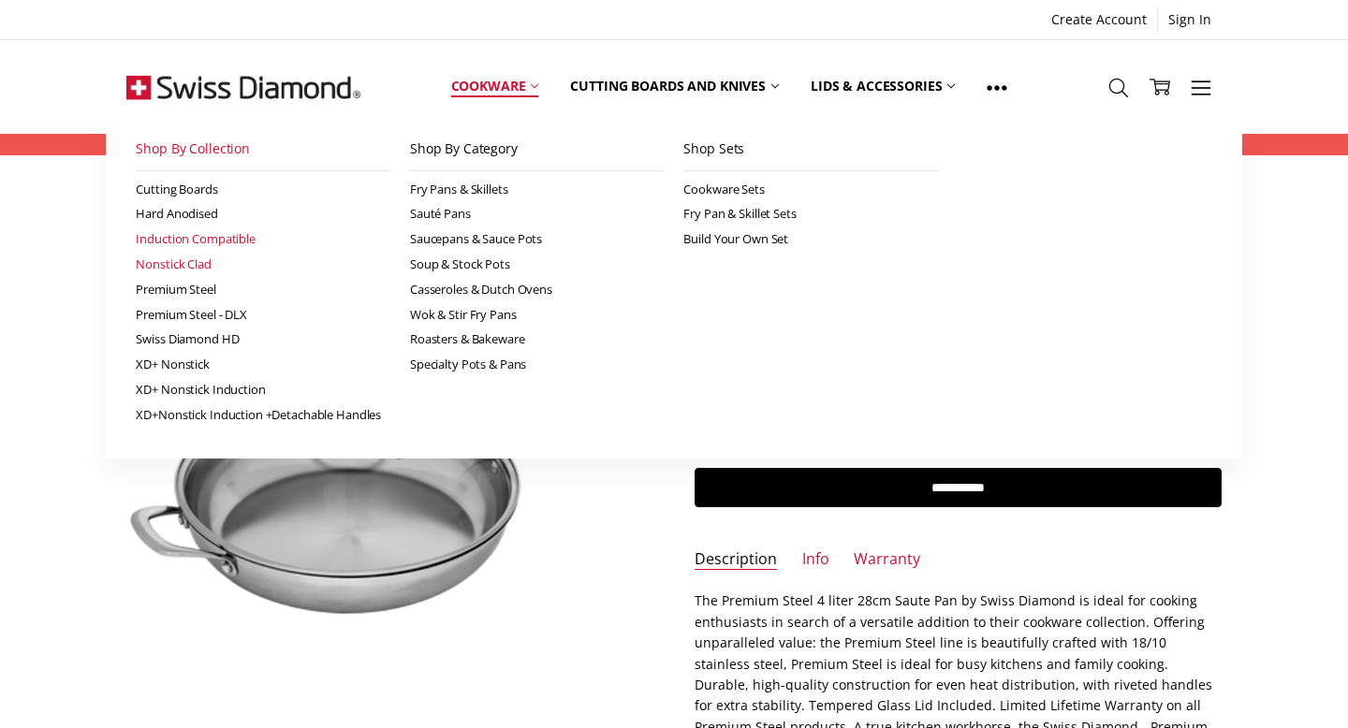
click at [174, 266] on link "Nonstick Clad" at bounding box center [263, 264] width 255 height 25
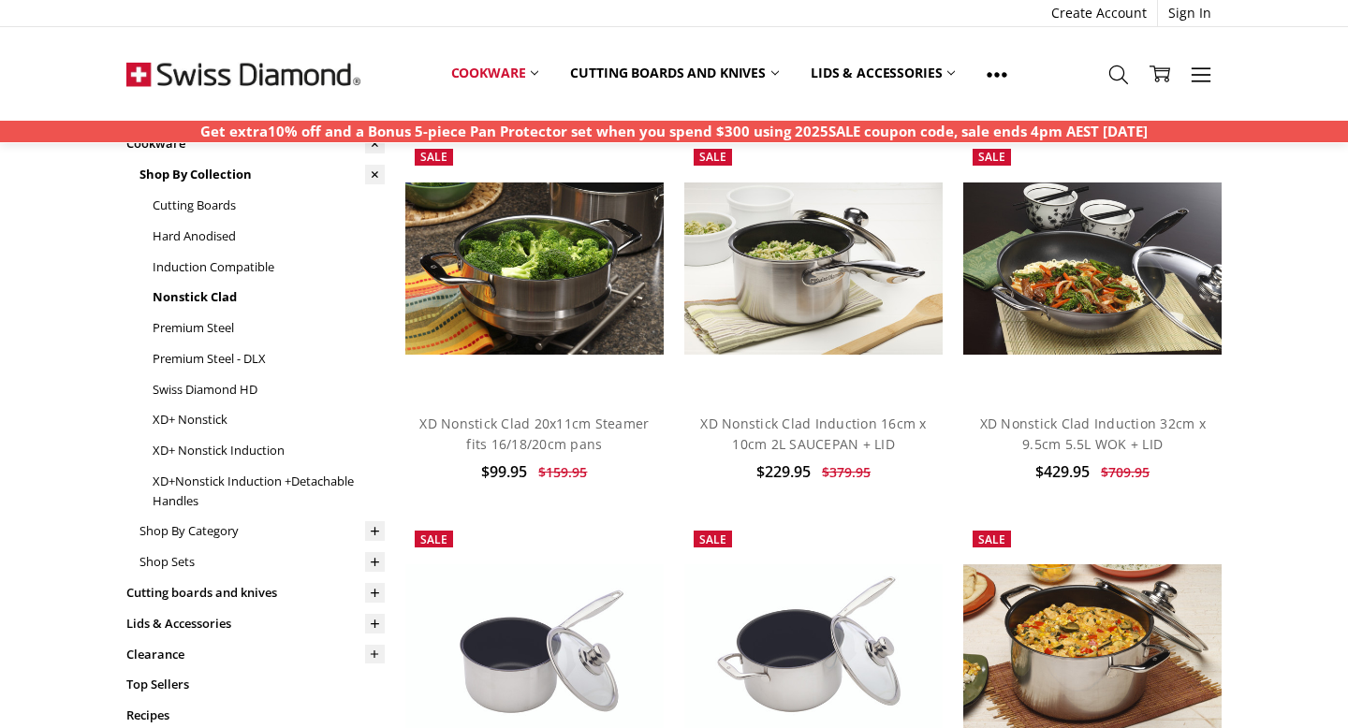
scroll to position [136, 0]
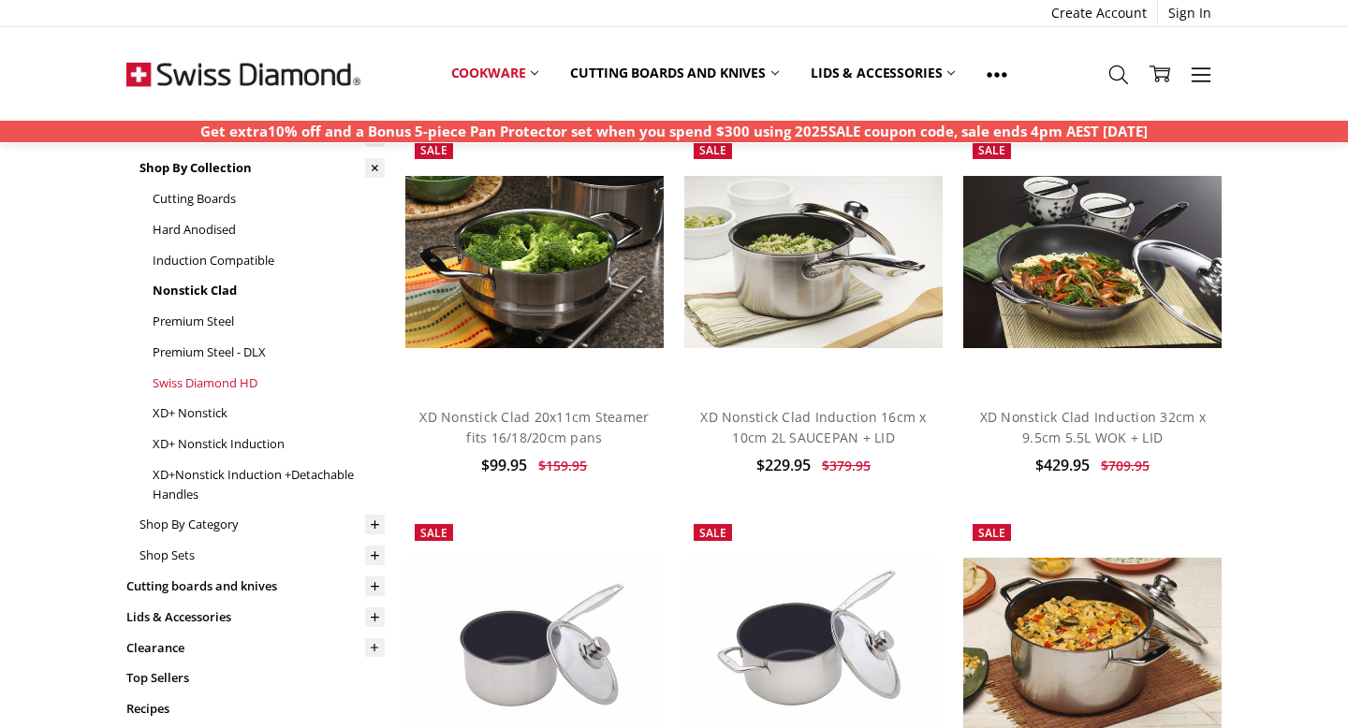
click at [229, 382] on link "Swiss Diamond HD" at bounding box center [269, 383] width 232 height 31
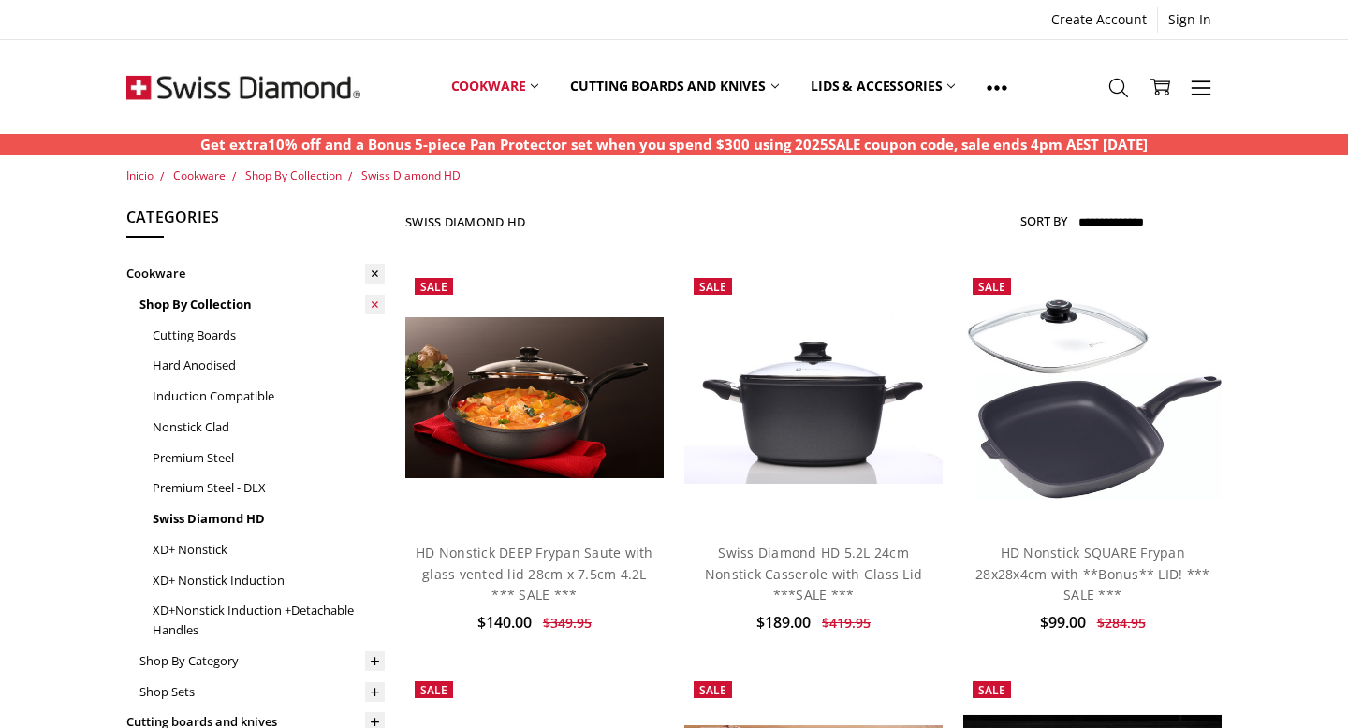
click at [372, 303] on icon at bounding box center [375, 305] width 20 height 20
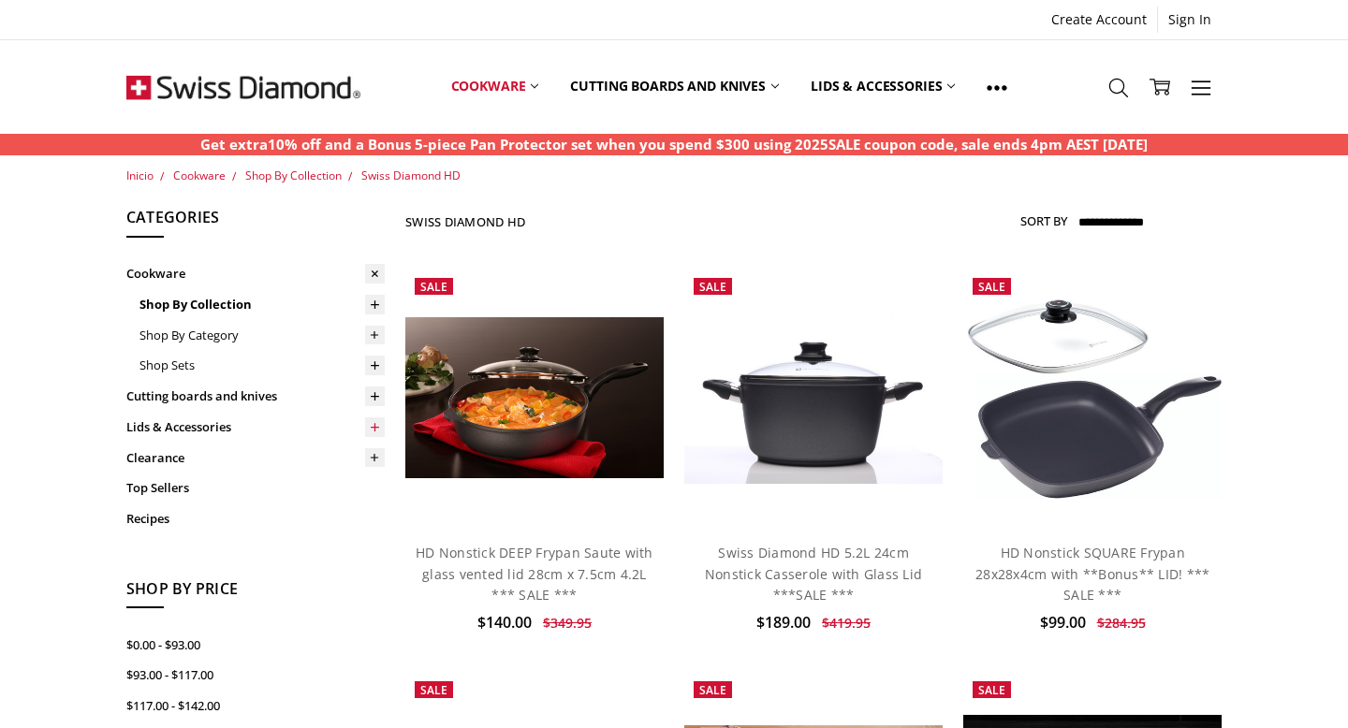
click at [375, 422] on icon at bounding box center [375, 427] width 14 height 14
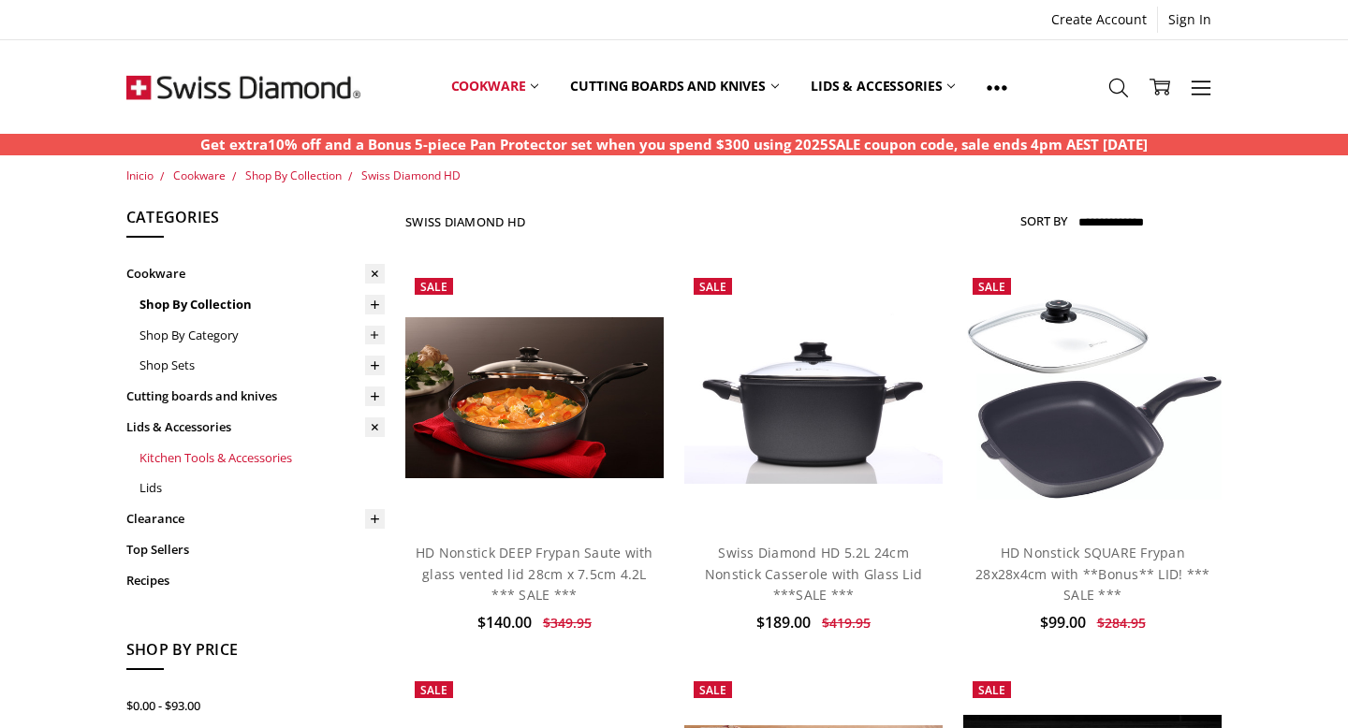
click at [236, 454] on link "Kitchen Tools & Accessories" at bounding box center [262, 458] width 245 height 31
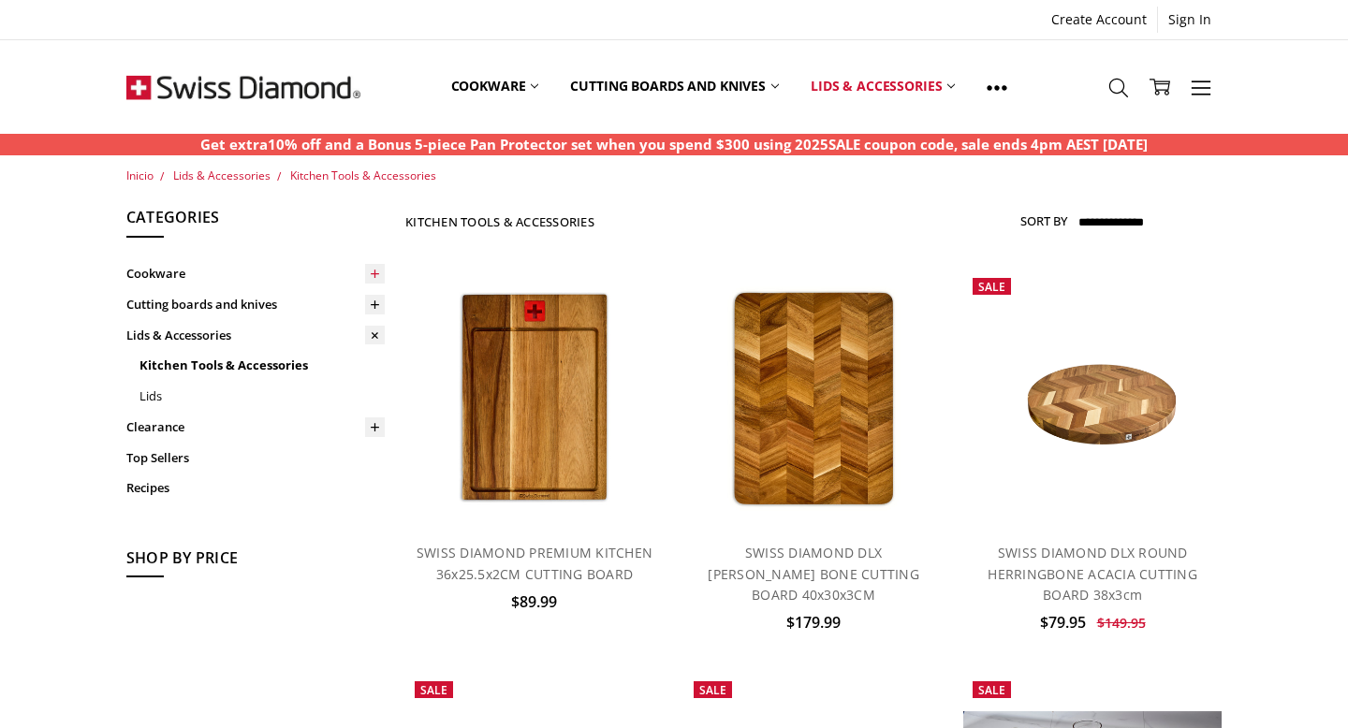
click at [371, 275] on icon at bounding box center [375, 274] width 14 height 14
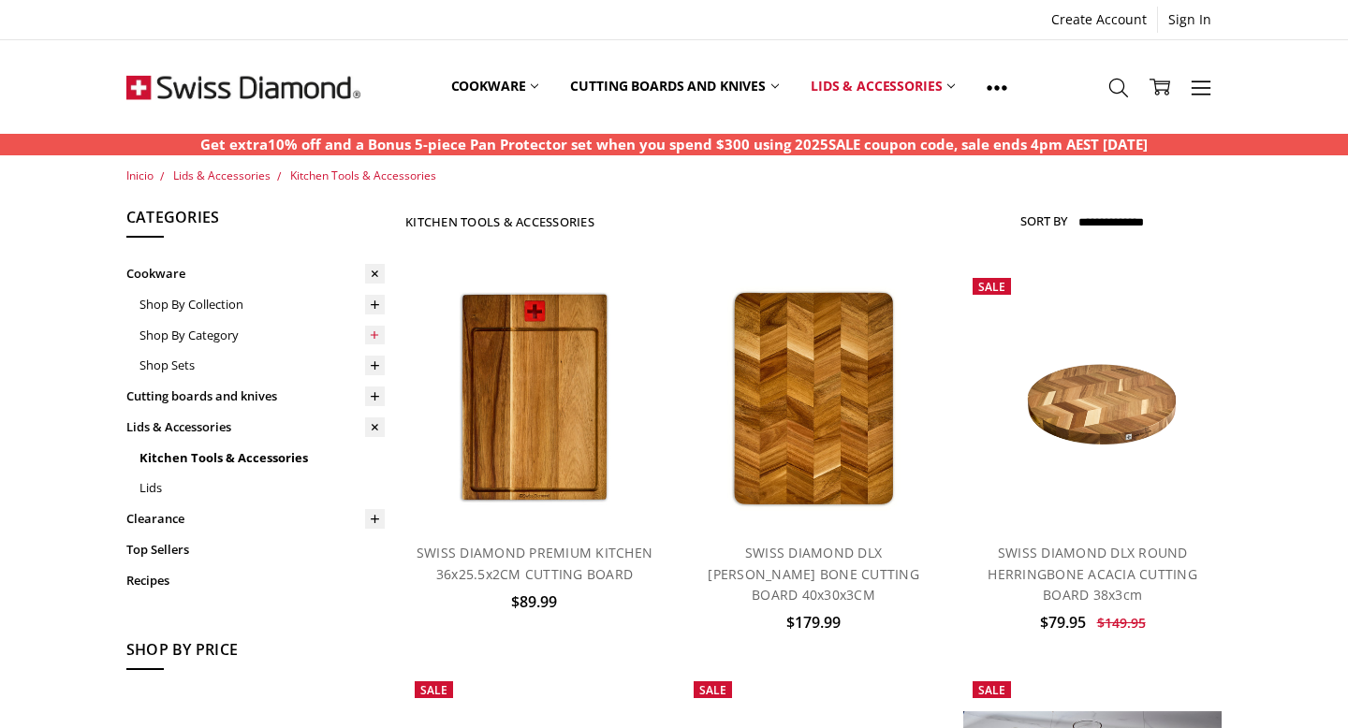
click at [373, 338] on icon at bounding box center [375, 336] width 14 height 14
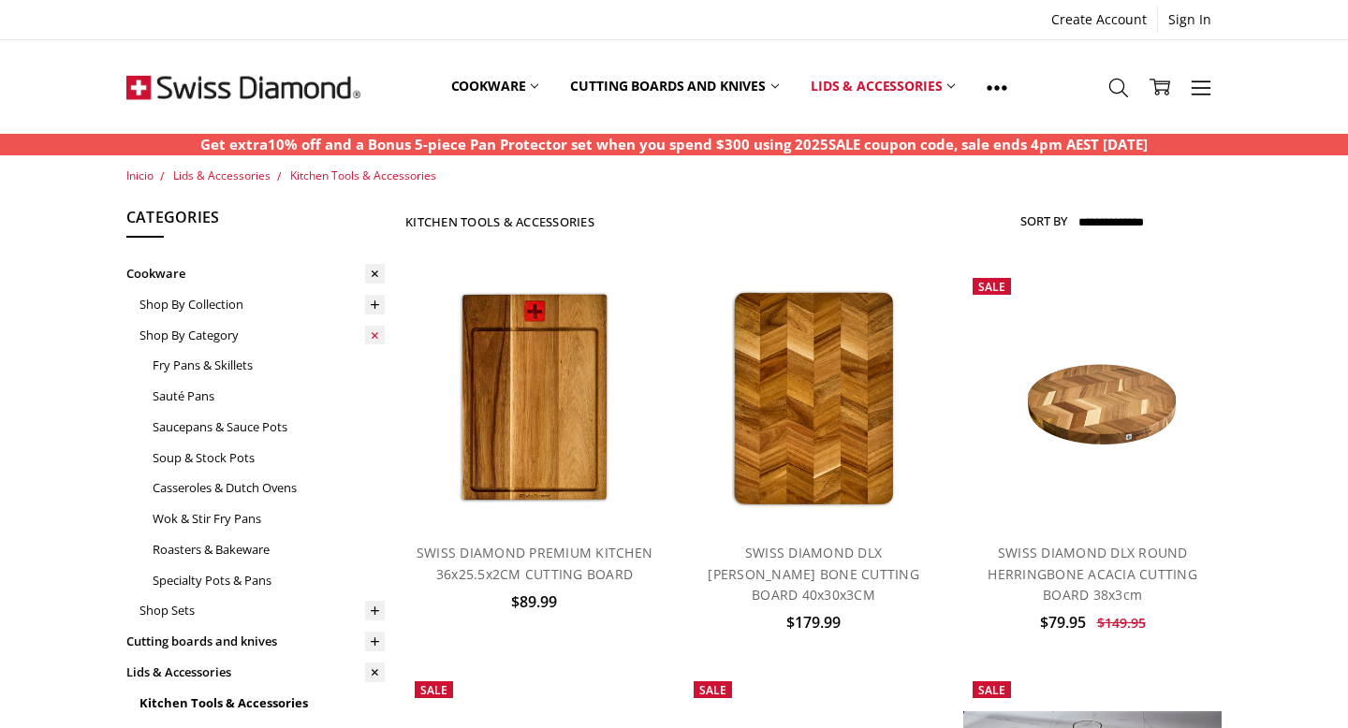
click at [373, 338] on icon at bounding box center [375, 335] width 20 height 20
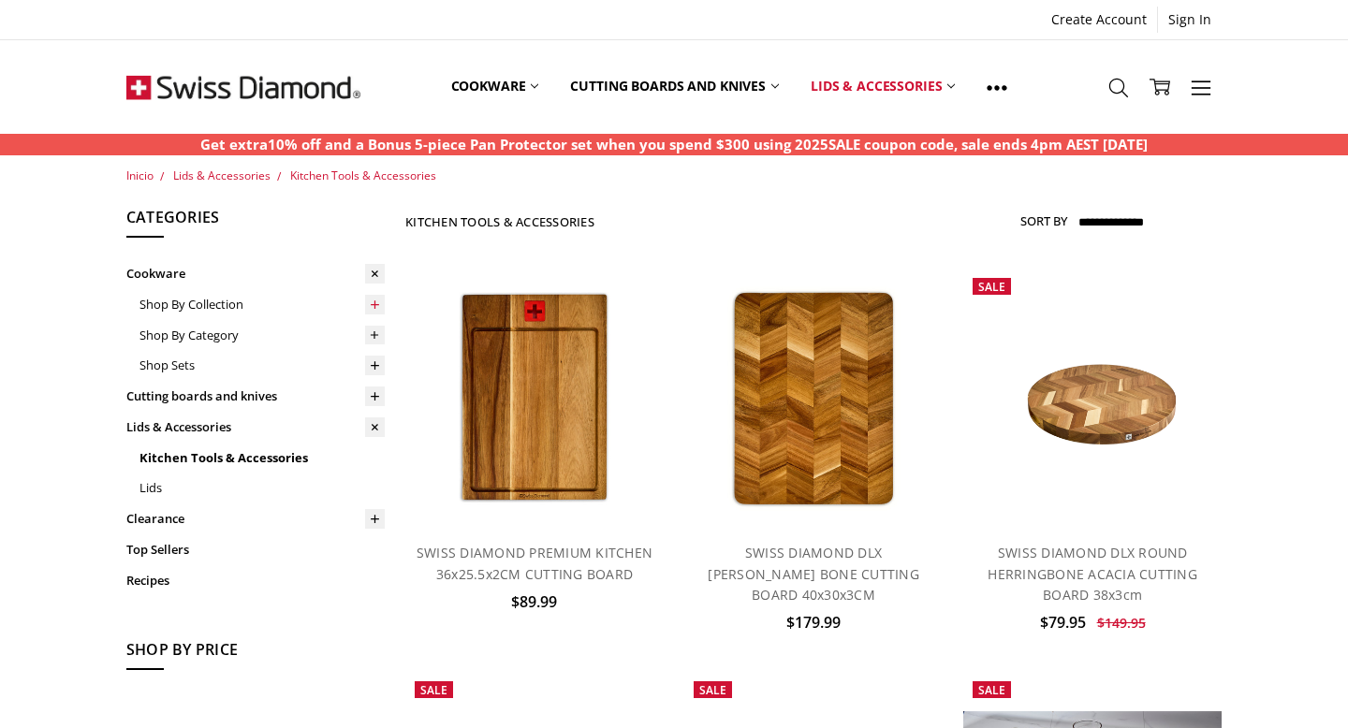
click at [373, 301] on icon at bounding box center [375, 305] width 14 height 14
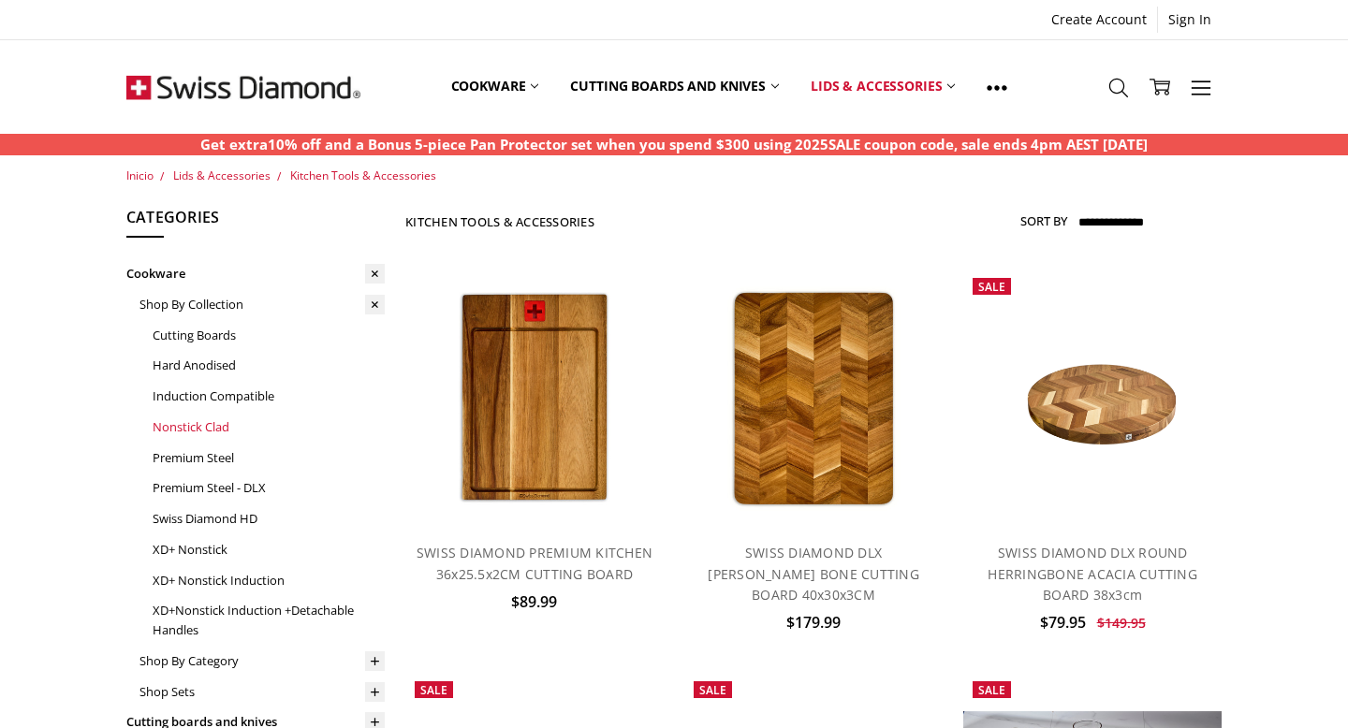
click at [215, 426] on link "Nonstick Clad" at bounding box center [269, 427] width 232 height 31
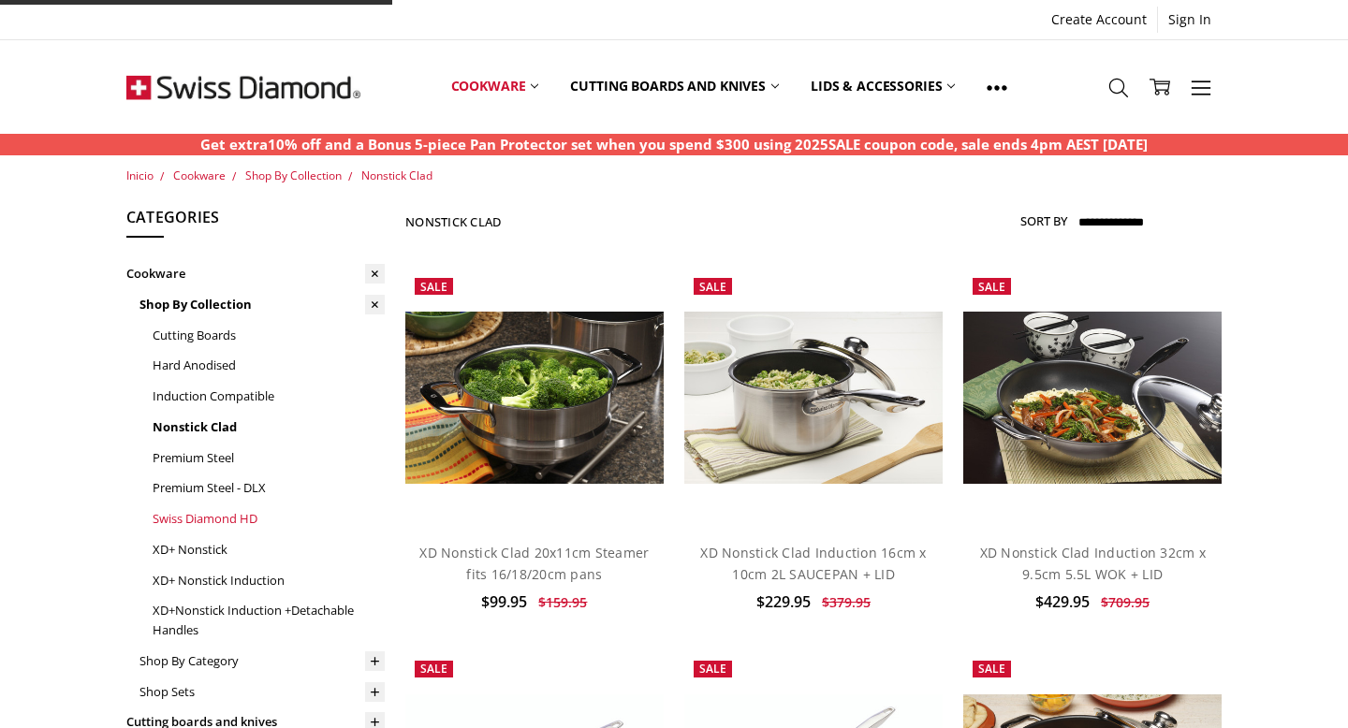
click at [210, 518] on link "Swiss Diamond HD" at bounding box center [269, 519] width 232 height 31
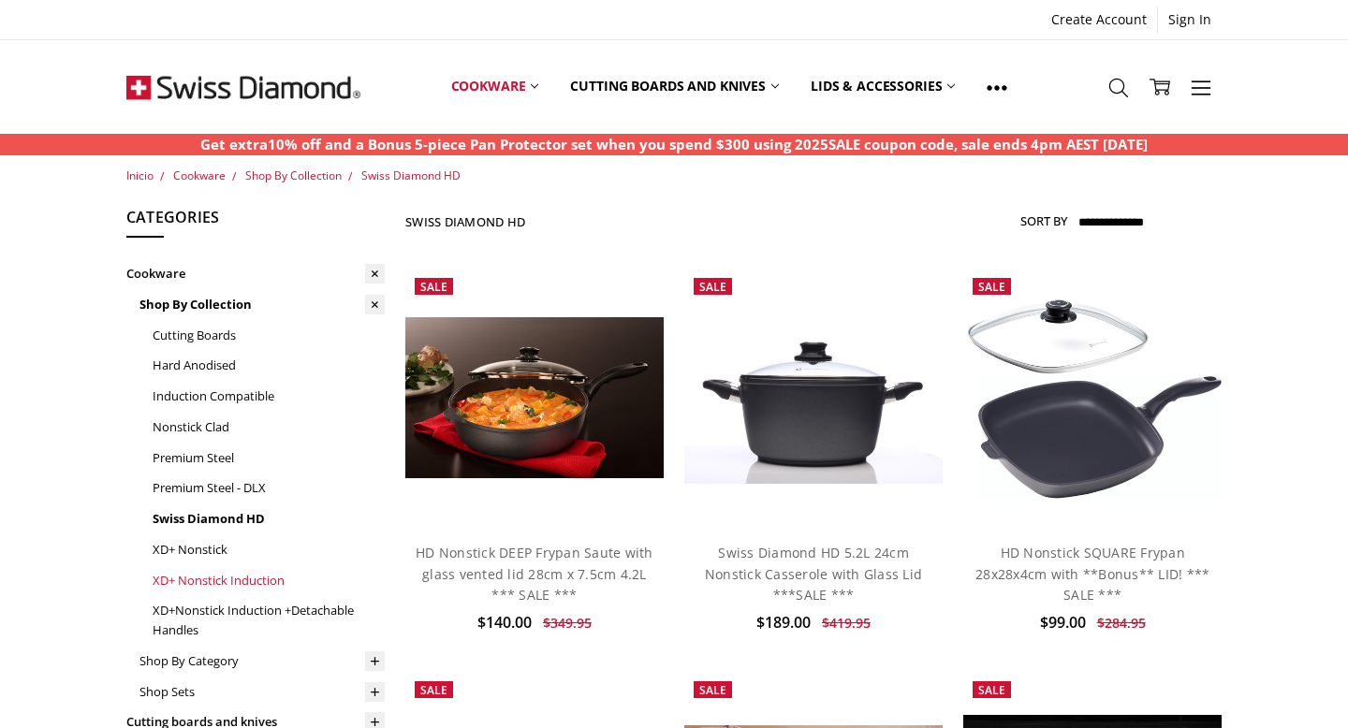
click at [256, 581] on link "XD+ Nonstick Induction" at bounding box center [269, 581] width 232 height 31
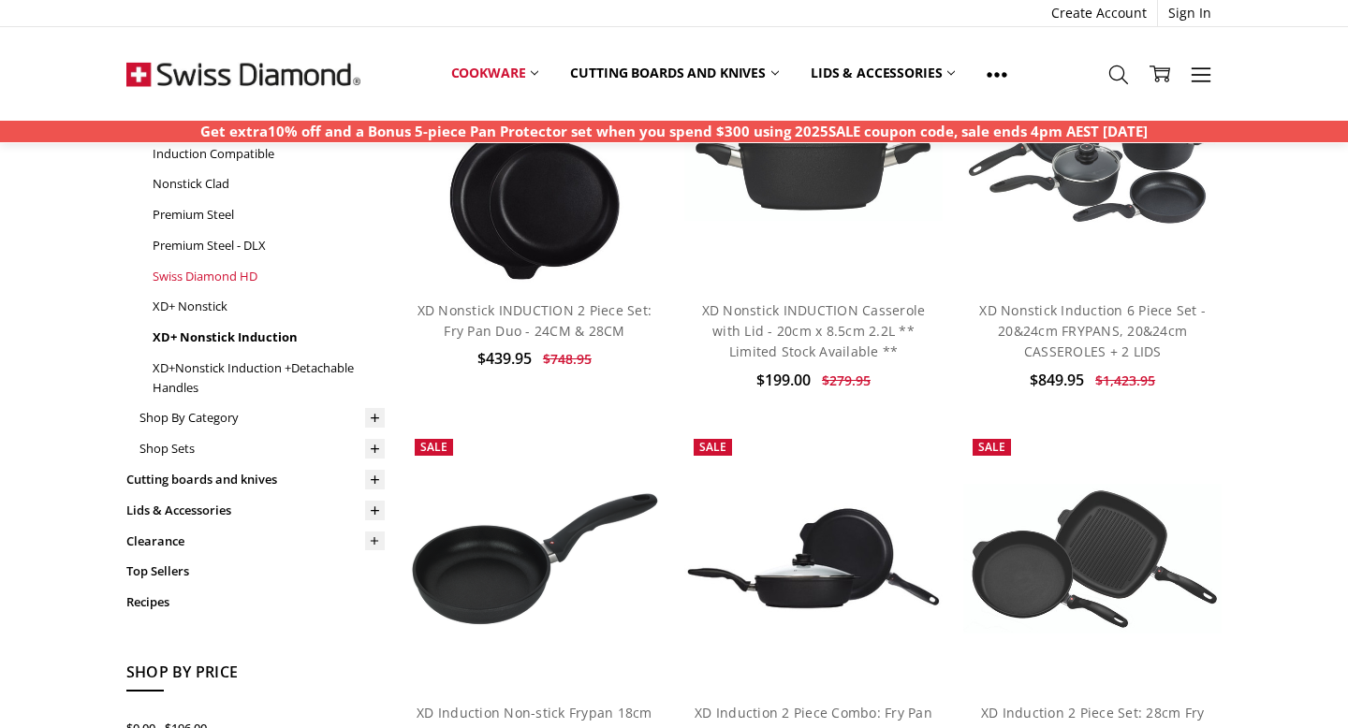
scroll to position [256, 0]
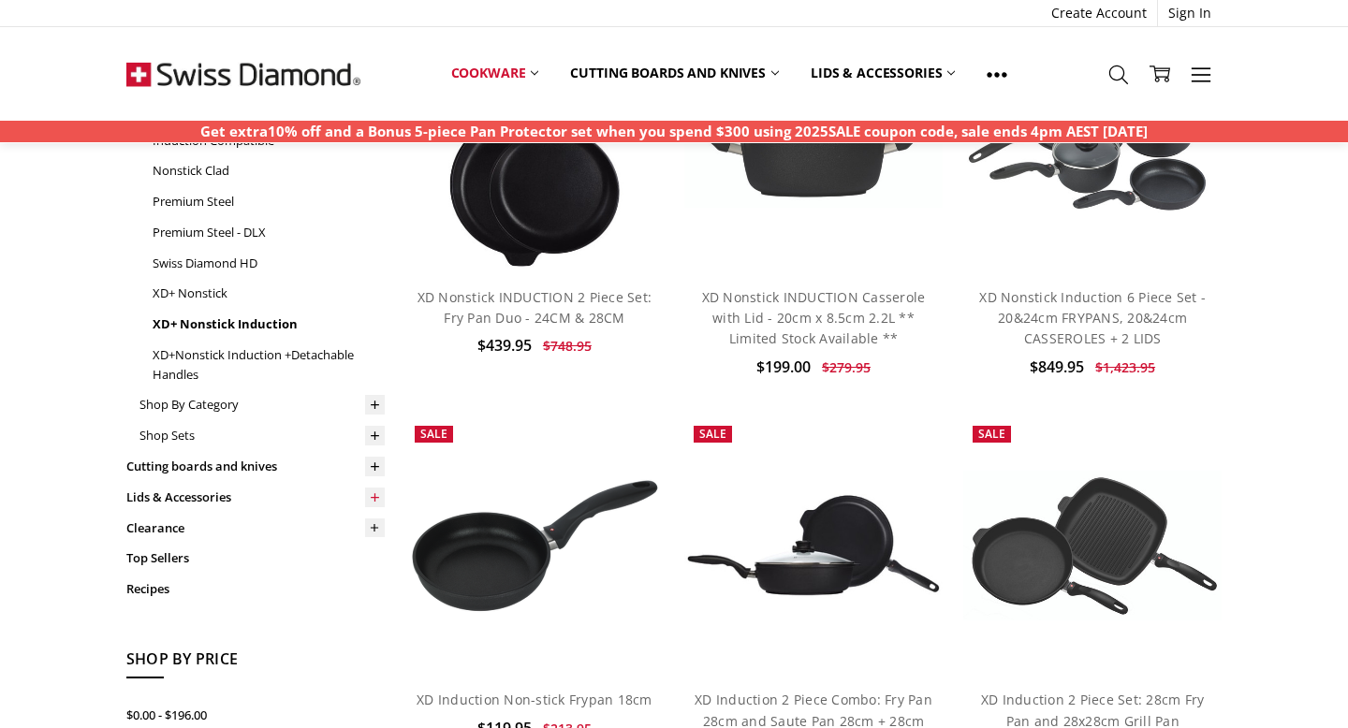
click at [370, 497] on icon at bounding box center [375, 498] width 14 height 14
click at [373, 498] on icon at bounding box center [375, 498] width 20 height 20
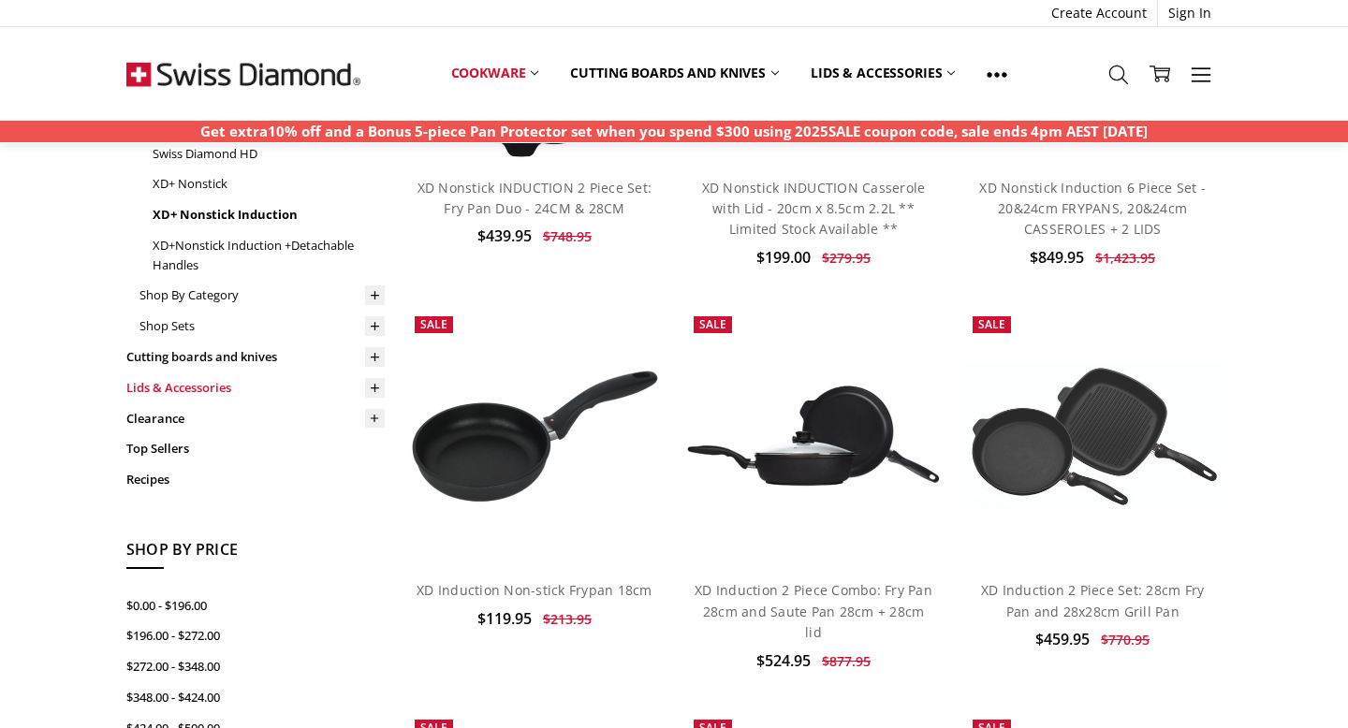
scroll to position [366, 0]
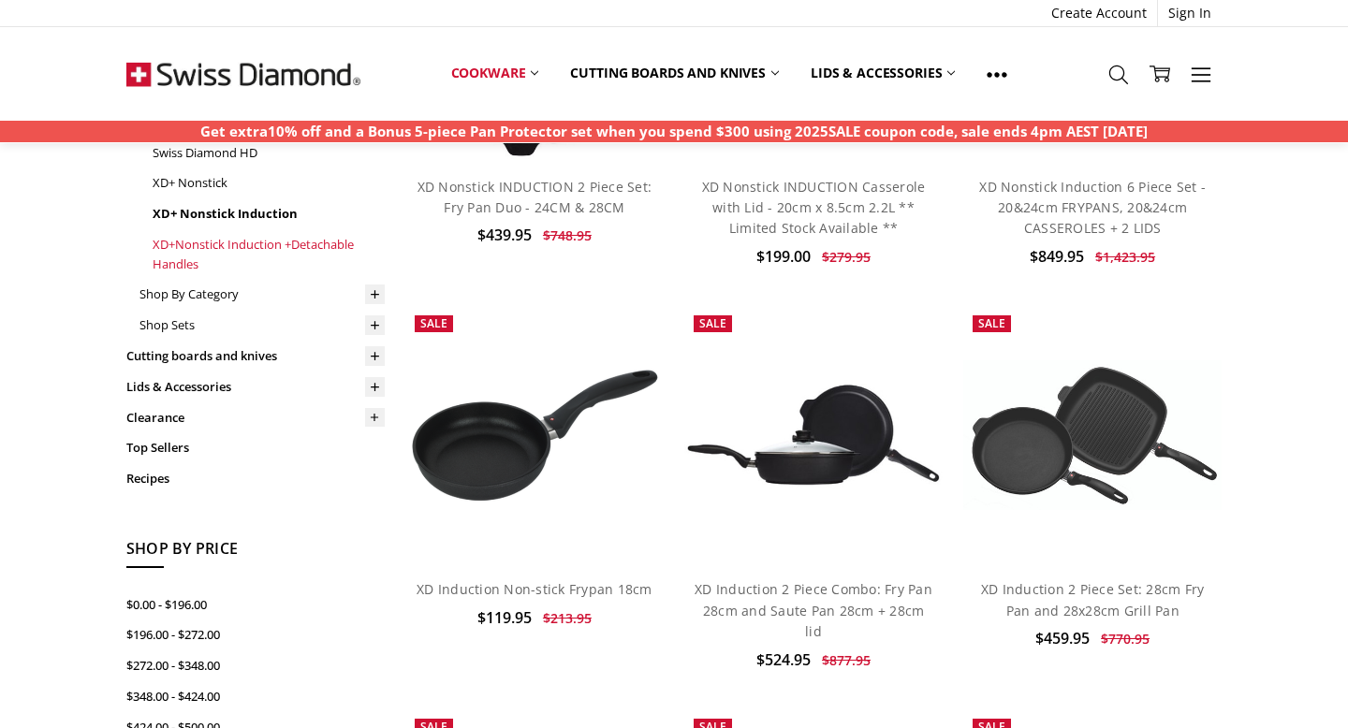
click at [249, 246] on link "XD+Nonstick Induction +Detachable Handles" at bounding box center [269, 254] width 232 height 51
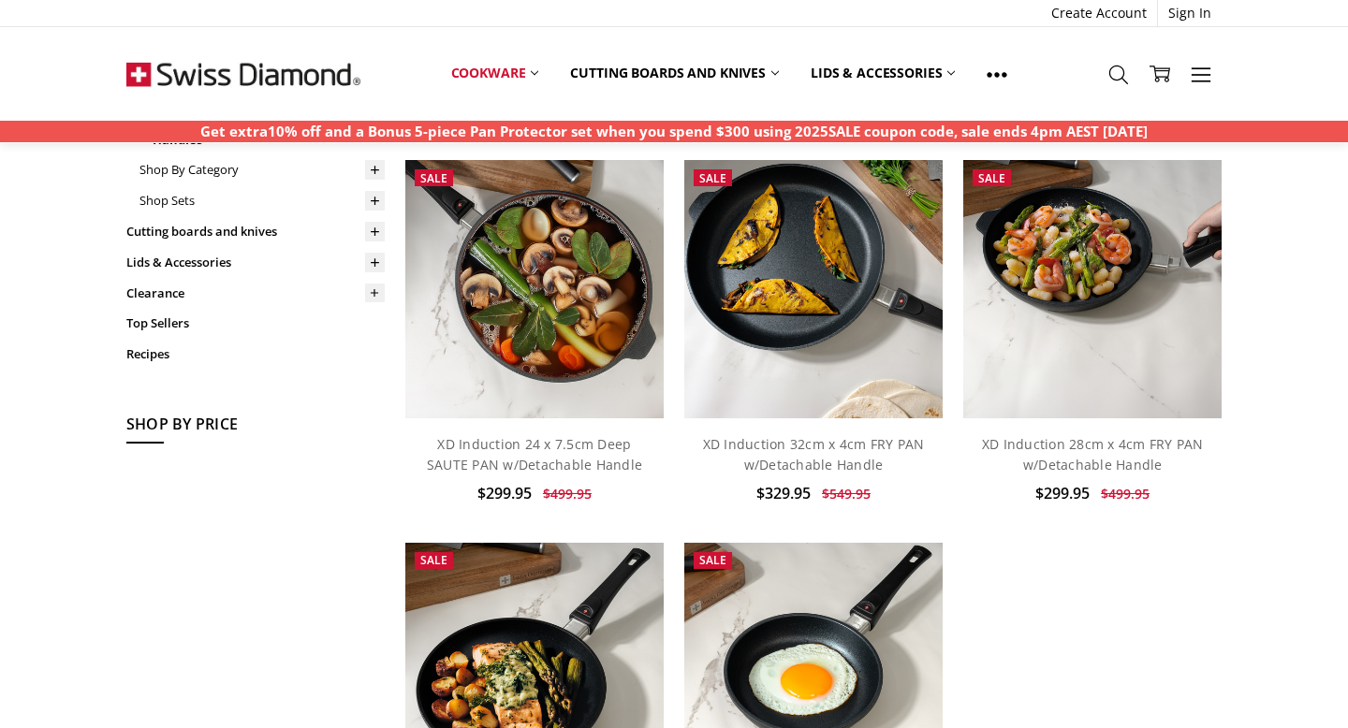
scroll to position [476, 0]
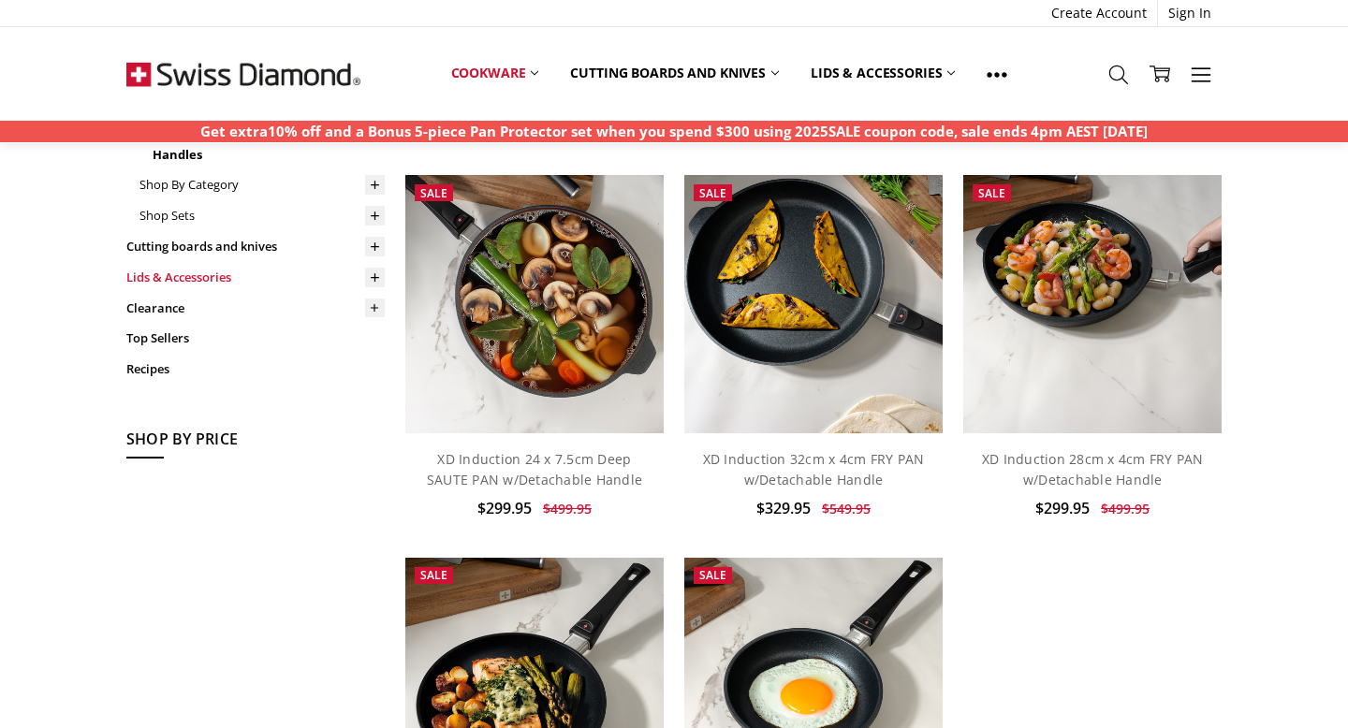
click at [165, 271] on link "Lids & Accessories" at bounding box center [255, 277] width 258 height 31
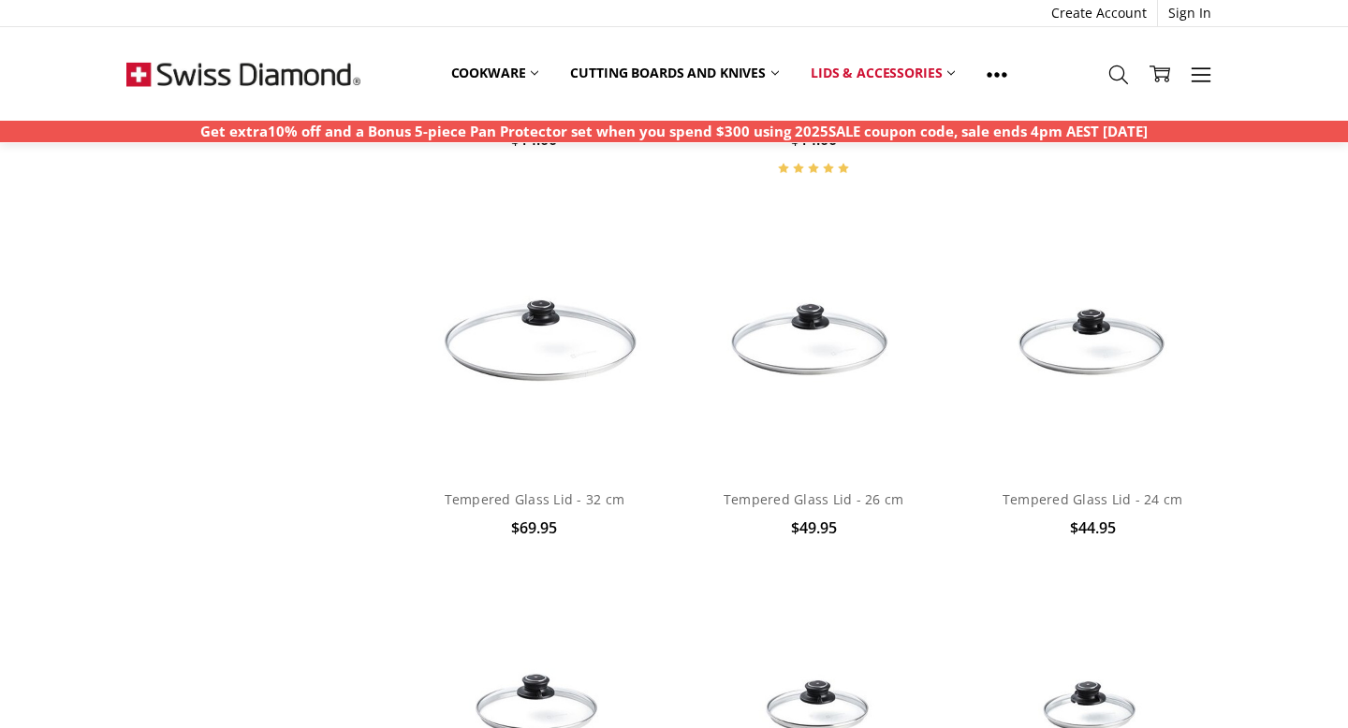
scroll to position [1611, 0]
